Goal: Task Accomplishment & Management: Manage account settings

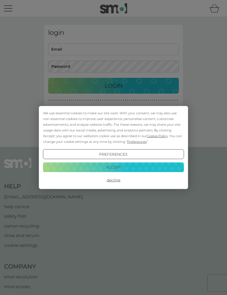
click at [89, 164] on button "Accept" at bounding box center [113, 167] width 141 height 10
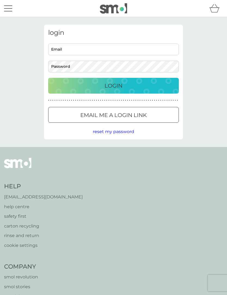
click at [84, 91] on button "Login" at bounding box center [113, 86] width 131 height 16
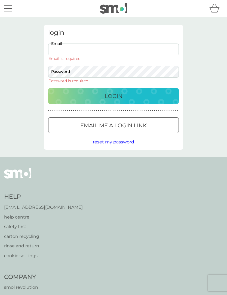
type input "[EMAIL_ADDRESS][DOMAIN_NAME]"
click at [113, 88] on button "Login" at bounding box center [113, 96] width 131 height 16
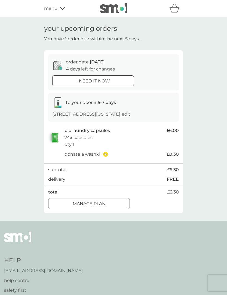
click at [70, 203] on div "Manage plan" at bounding box center [88, 203] width 81 height 7
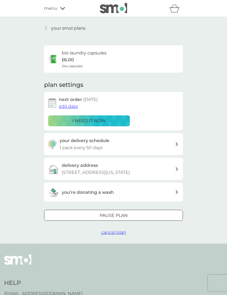
click at [57, 144] on img at bounding box center [52, 144] width 9 height 9
select select "49"
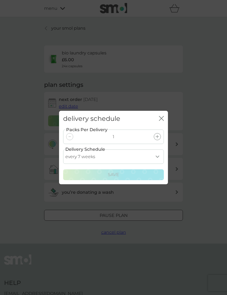
click at [159, 118] on icon "close" at bounding box center [161, 118] width 5 height 5
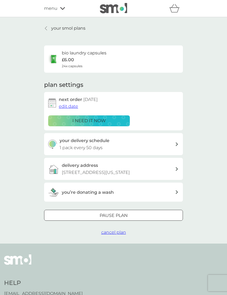
click at [62, 106] on span "edit date" at bounding box center [68, 106] width 19 height 5
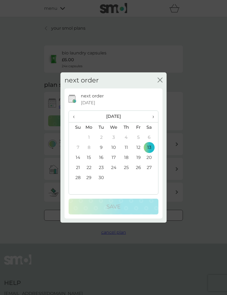
click at [155, 118] on th "›" at bounding box center [151, 117] width 14 height 12
click at [152, 119] on span "›" at bounding box center [151, 116] width 5 height 11
click at [86, 148] on td "3" at bounding box center [89, 148] width 13 height 10
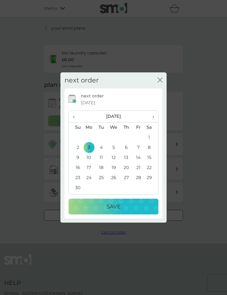
click at [100, 208] on div "Save" at bounding box center [113, 206] width 79 height 9
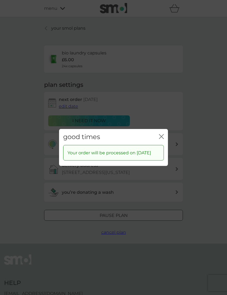
click at [159, 136] on button "close" at bounding box center [161, 137] width 5 height 6
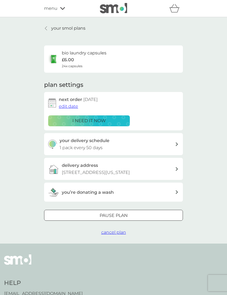
click at [60, 8] on icon at bounding box center [62, 8] width 5 height 3
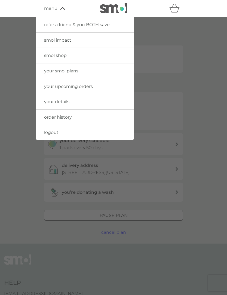
click at [50, 117] on span "order history" at bounding box center [58, 117] width 28 height 5
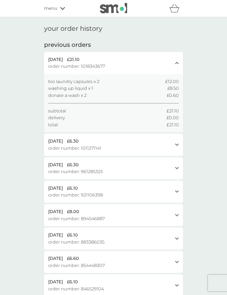
click at [60, 10] on div "menu" at bounding box center [67, 8] width 46 height 7
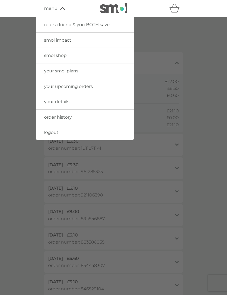
click at [48, 88] on span "your upcoming orders" at bounding box center [68, 86] width 49 height 5
